Goal: Information Seeking & Learning: Learn about a topic

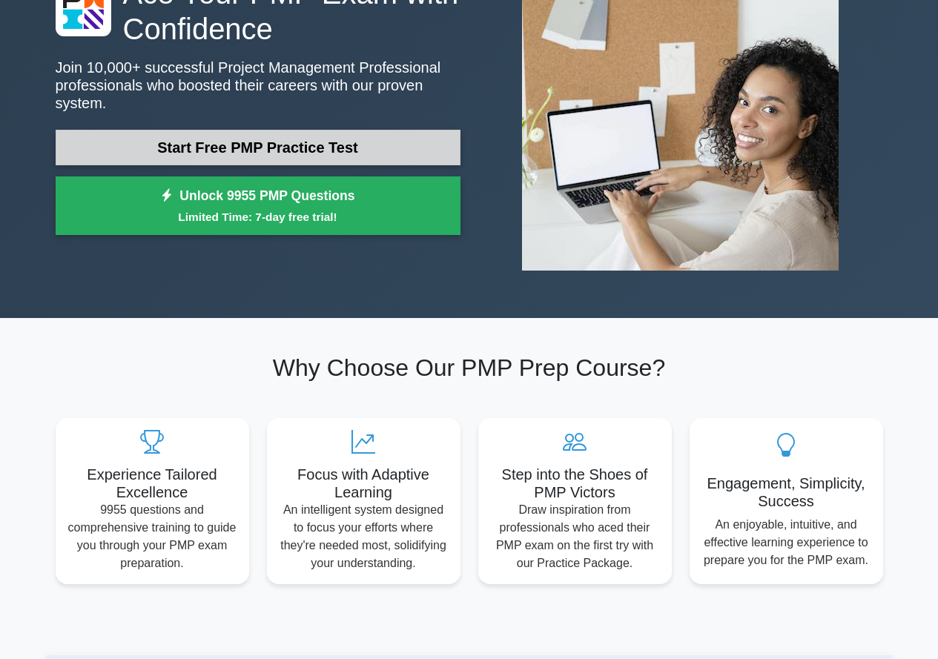
click at [243, 144] on link "Start Free PMP Practice Test" at bounding box center [258, 148] width 405 height 36
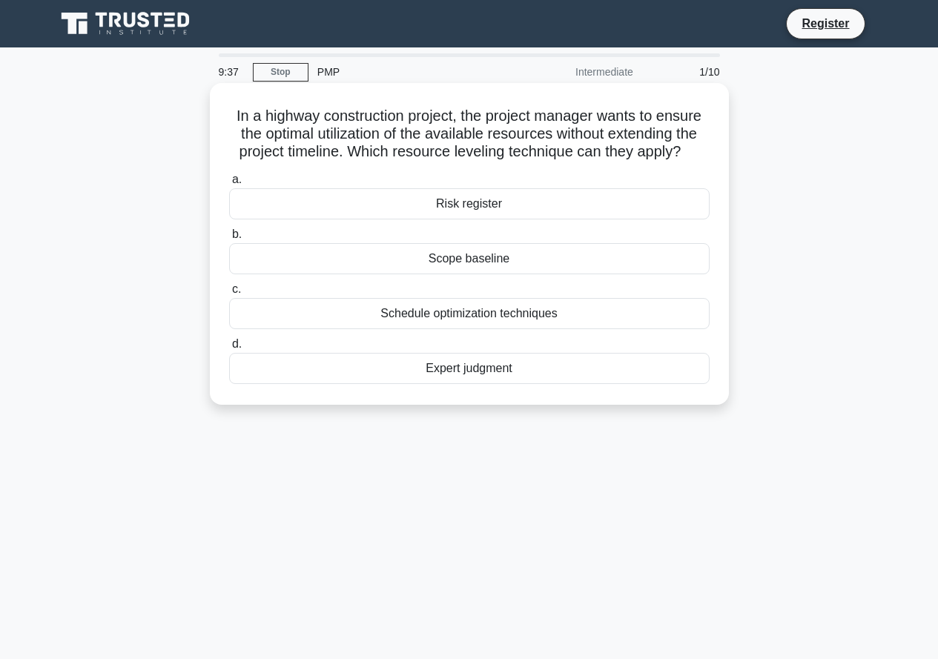
click at [462, 264] on div "Scope baseline" at bounding box center [469, 258] width 480 height 31
click at [229, 239] on input "b. Scope baseline" at bounding box center [229, 235] width 0 height 10
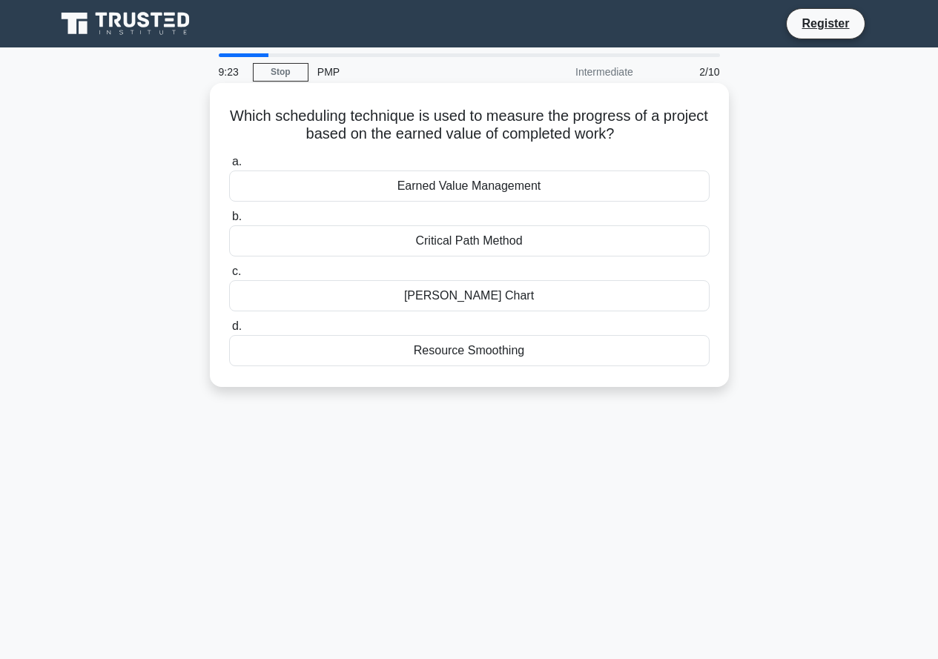
click at [457, 241] on div "Critical Path Method" at bounding box center [469, 240] width 480 height 31
click at [229, 222] on input "b. Critical Path Method" at bounding box center [229, 217] width 0 height 10
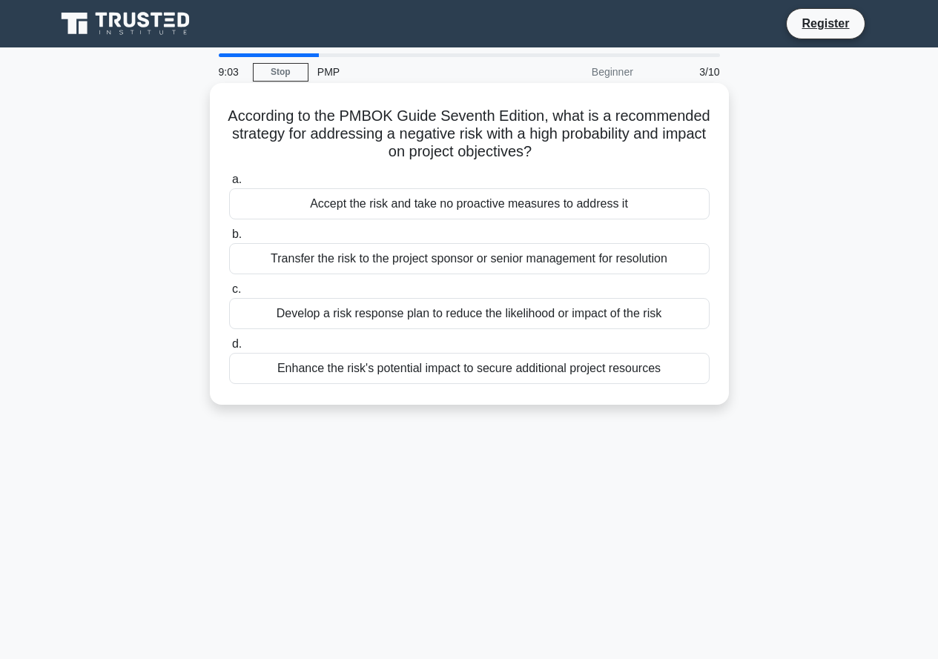
click at [451, 310] on div "Develop a risk response plan to reduce the likelihood or impact of the risk" at bounding box center [469, 313] width 480 height 31
click at [229, 294] on input "c. Develop a risk response plan to reduce the likelihood or impact of the risk" at bounding box center [229, 290] width 0 height 10
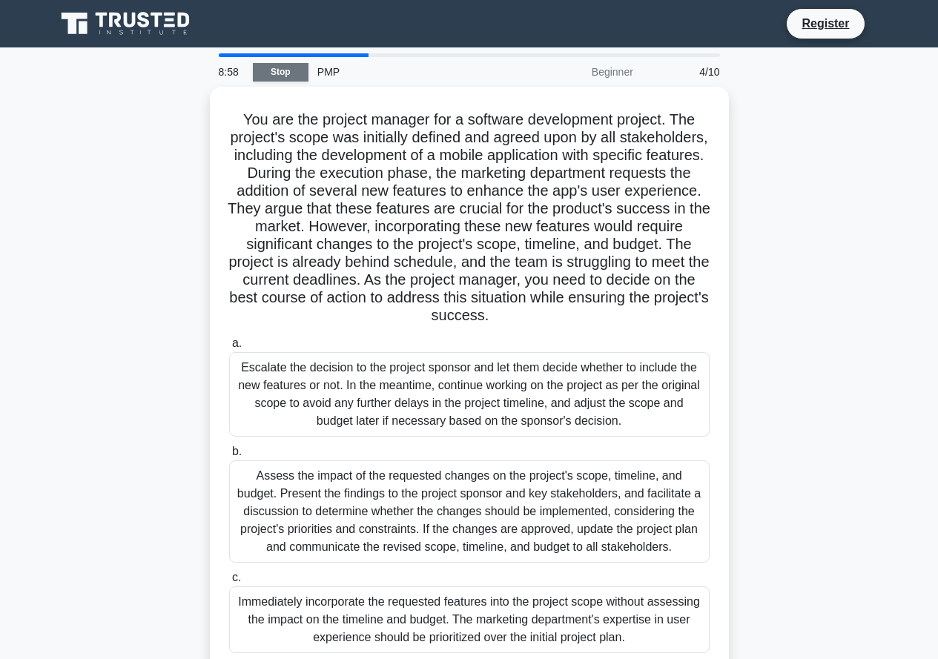
click at [282, 76] on link "Stop" at bounding box center [281, 72] width 56 height 19
